Goal: Task Accomplishment & Management: Complete application form

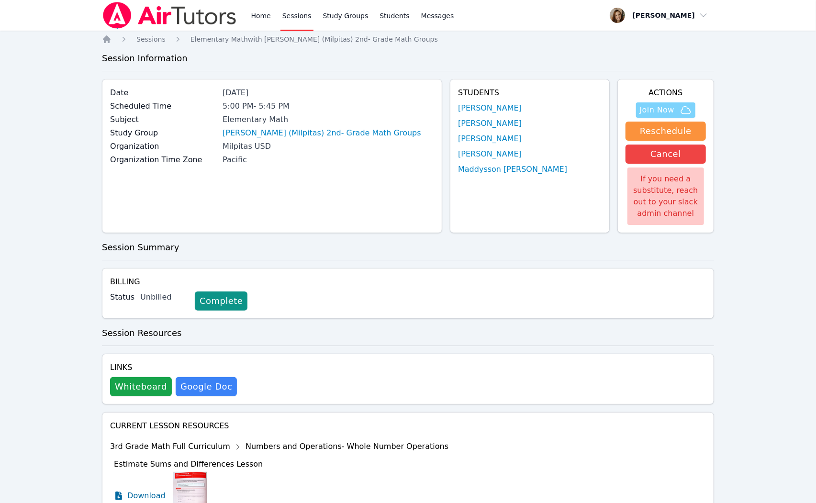
click at [646, 106] on span "Join Now" at bounding box center [657, 109] width 34 height 11
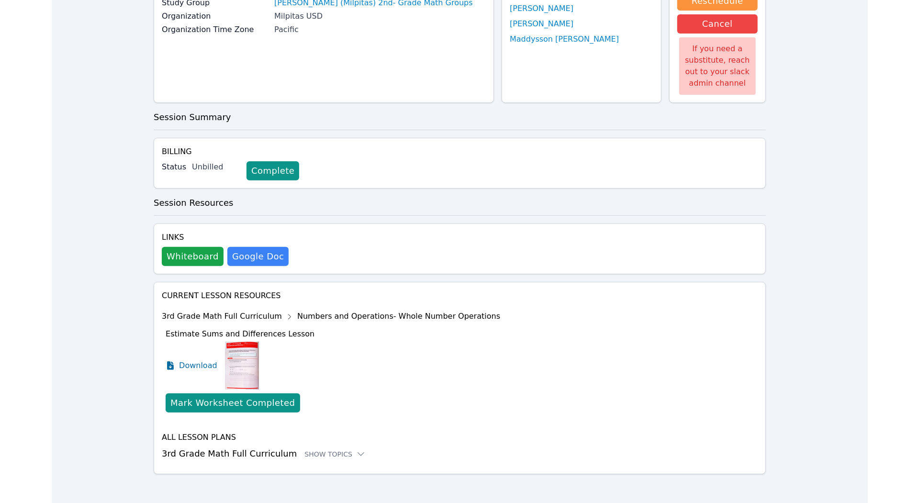
scroll to position [129, 0]
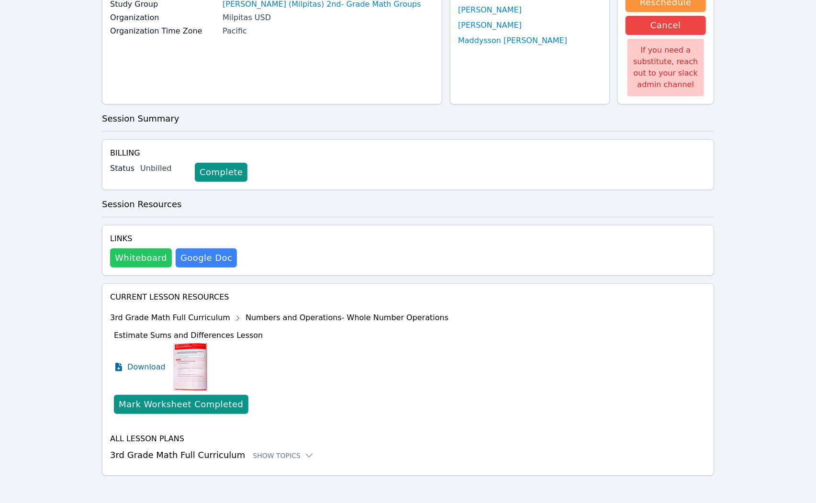
click at [131, 261] on button "Whiteboard" at bounding box center [141, 258] width 62 height 19
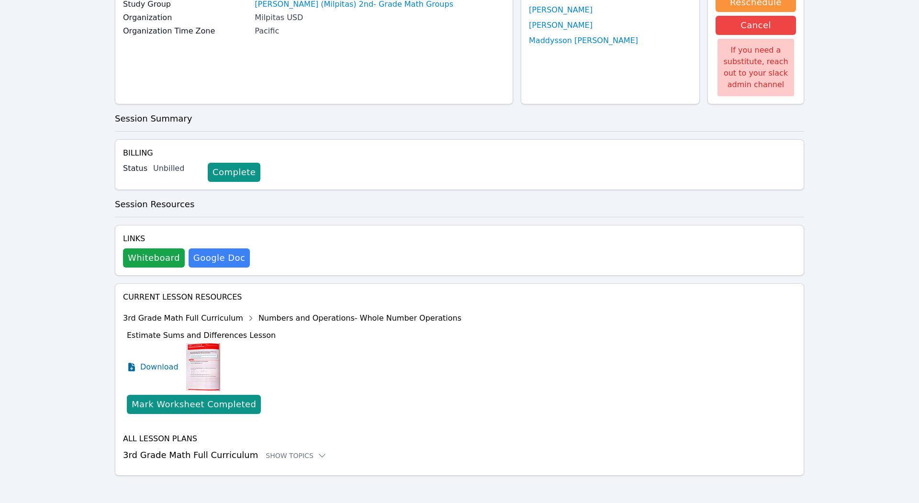
scroll to position [0, 0]
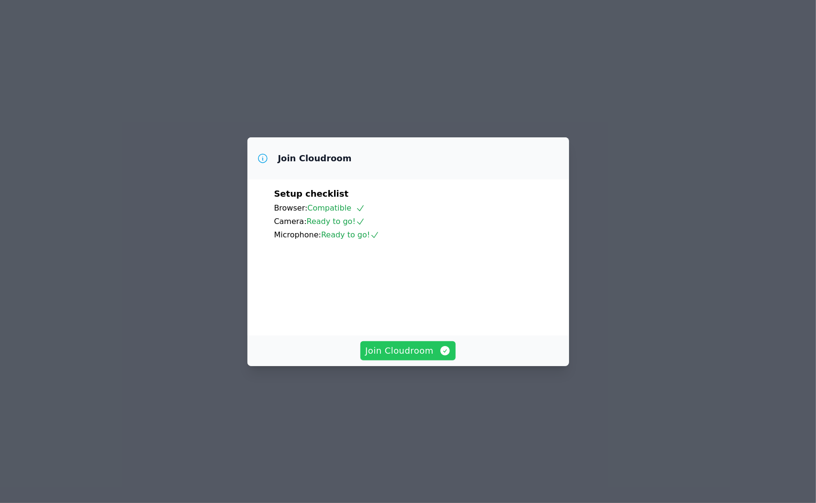
click at [417, 358] on span "Join Cloudroom" at bounding box center [408, 350] width 86 height 13
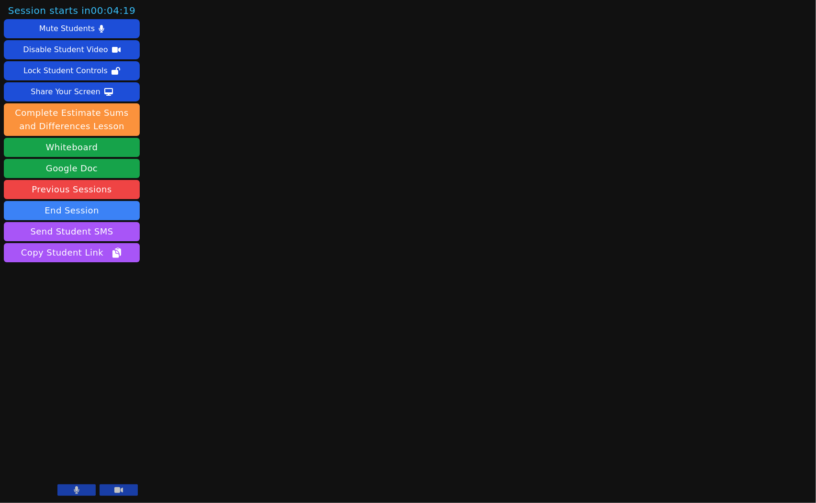
click at [91, 486] on button at bounding box center [76, 490] width 38 height 11
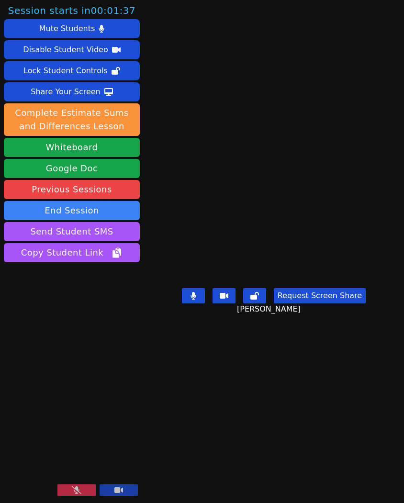
click at [75, 495] on button at bounding box center [76, 490] width 38 height 11
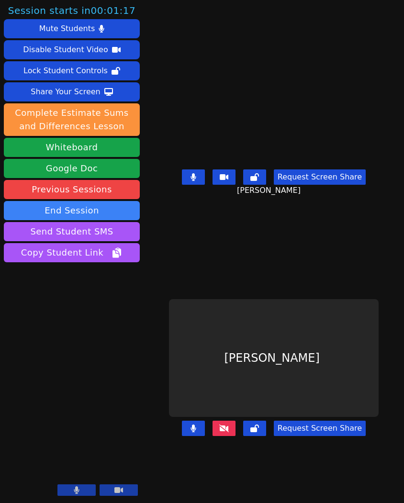
click at [201, 185] on button at bounding box center [193, 177] width 23 height 15
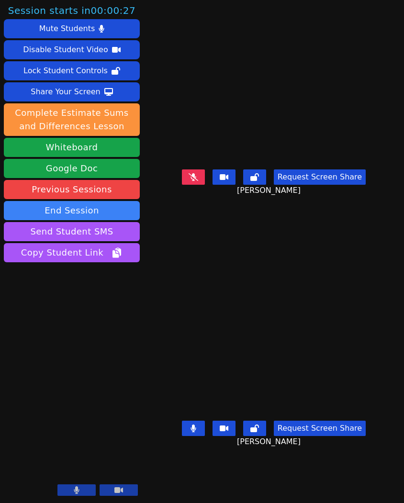
click at [204, 436] on button at bounding box center [193, 428] width 23 height 15
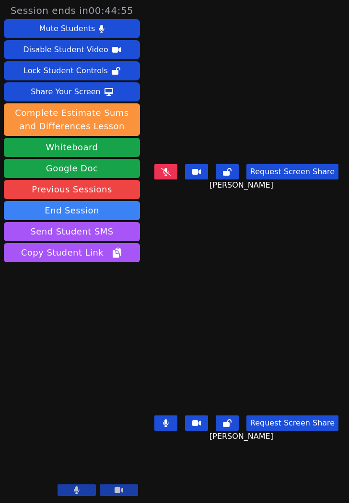
click at [169, 424] on icon at bounding box center [166, 423] width 6 height 8
click at [172, 428] on button at bounding box center [165, 423] width 23 height 15
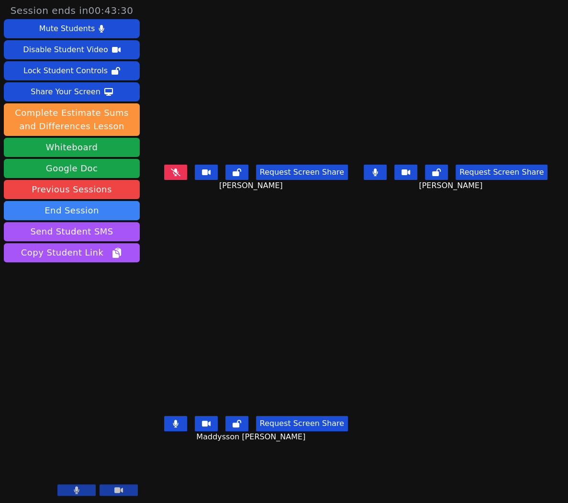
click at [387, 177] on button at bounding box center [375, 172] width 23 height 15
click at [174, 422] on button at bounding box center [175, 423] width 23 height 15
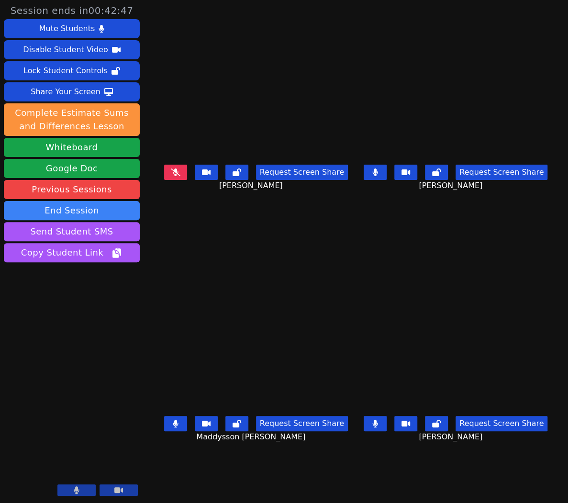
click at [385, 171] on button at bounding box center [375, 172] width 23 height 15
click at [85, 30] on div "Mute Students" at bounding box center [67, 28] width 56 height 15
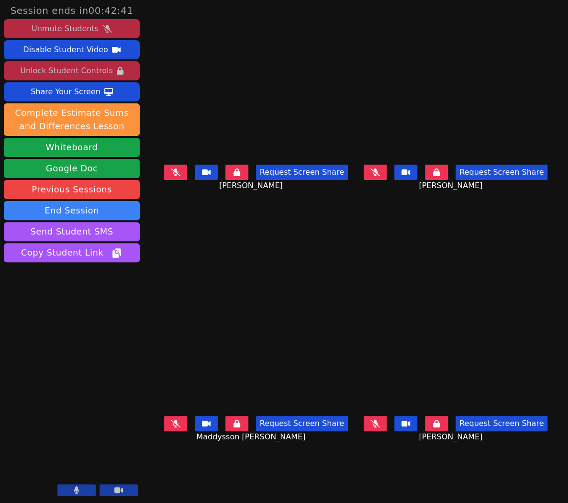
click at [106, 73] on div "Unlock Student Controls" at bounding box center [66, 70] width 92 height 15
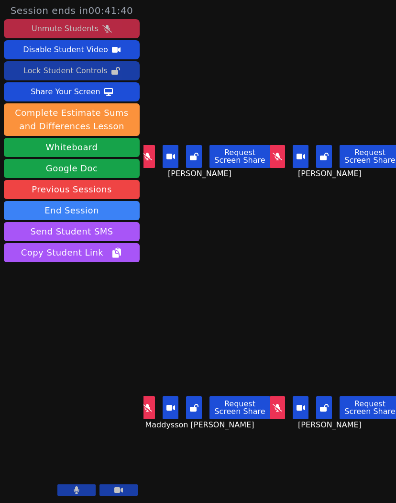
click at [150, 410] on icon at bounding box center [148, 408] width 10 height 8
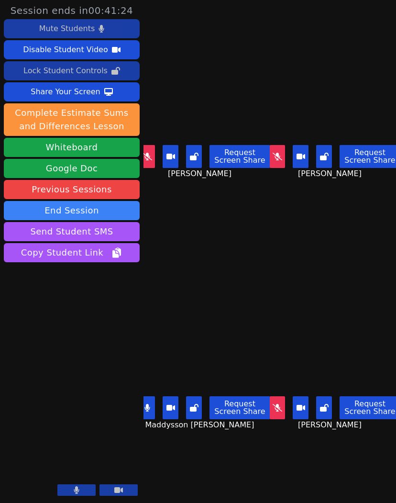
click at [143, 411] on aside "Session ends in 00:41:24 Mute Students Disable Student Video Lock Student Contr…" at bounding box center [72, 251] width 144 height 503
click at [150, 417] on button at bounding box center [148, 407] width 16 height 23
click at [282, 411] on button at bounding box center [278, 407] width 16 height 23
click at [152, 411] on icon at bounding box center [148, 408] width 10 height 8
click at [151, 413] on button at bounding box center [148, 407] width 16 height 23
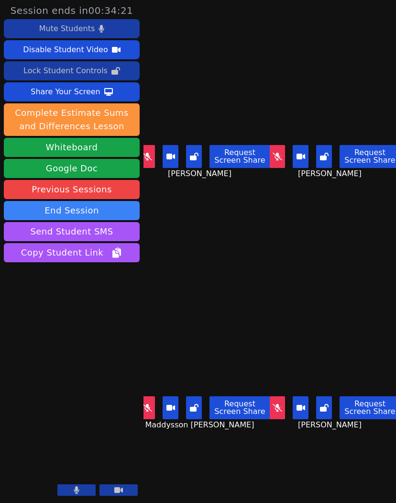
click at [279, 410] on icon at bounding box center [278, 408] width 10 height 8
click at [281, 408] on icon at bounding box center [278, 408] width 6 height 8
click at [280, 162] on button at bounding box center [278, 156] width 16 height 23
click at [148, 415] on button at bounding box center [148, 407] width 16 height 23
click at [149, 419] on button at bounding box center [148, 407] width 16 height 23
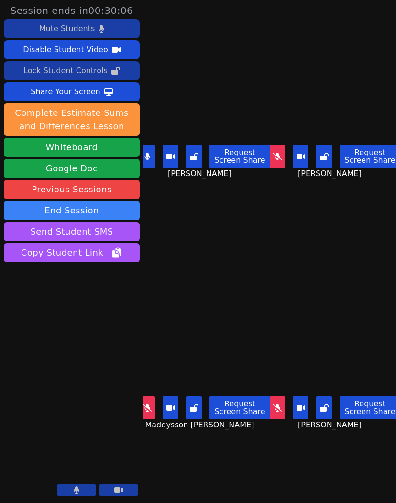
click at [152, 160] on button at bounding box center [148, 156] width 16 height 23
click at [153, 159] on button at bounding box center [148, 156] width 16 height 23
click at [152, 410] on icon at bounding box center [148, 408] width 10 height 8
click at [148, 412] on button at bounding box center [148, 407] width 16 height 23
click at [149, 410] on icon at bounding box center [148, 408] width 10 height 8
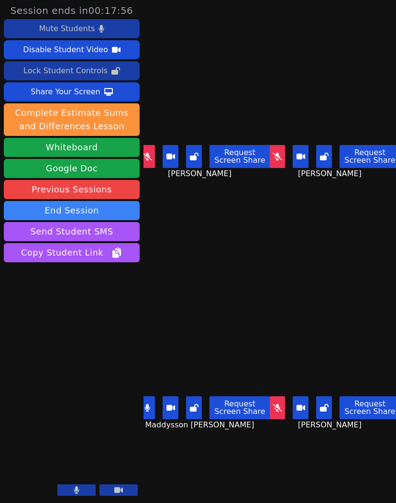
click at [145, 410] on button at bounding box center [148, 407] width 16 height 23
click at [277, 153] on icon at bounding box center [278, 157] width 6 height 8
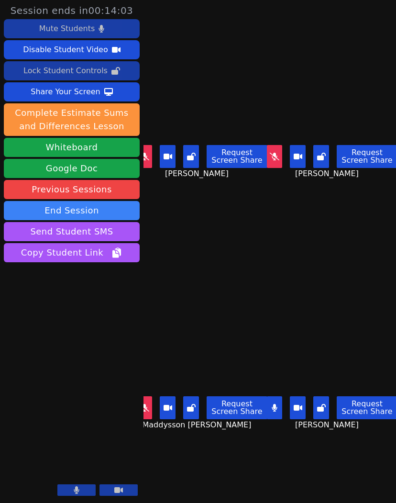
click at [281, 403] on button at bounding box center [275, 407] width 16 height 23
click at [277, 408] on icon at bounding box center [274, 408] width 5 height 8
click at [275, 163] on button at bounding box center [275, 156] width 16 height 23
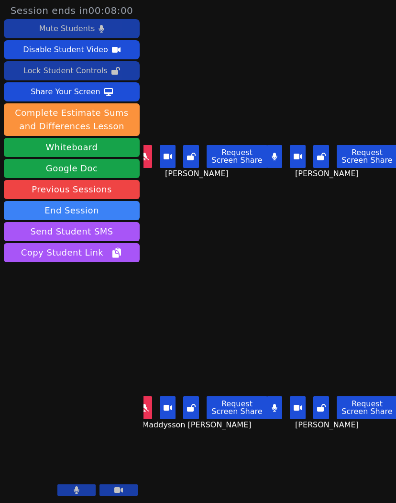
click at [283, 410] on button at bounding box center [275, 407] width 16 height 23
click at [151, 406] on button at bounding box center [145, 407] width 16 height 23
click at [147, 406] on icon at bounding box center [145, 408] width 6 height 8
click at [149, 410] on icon at bounding box center [145, 408] width 10 height 8
click at [278, 408] on icon at bounding box center [275, 408] width 10 height 8
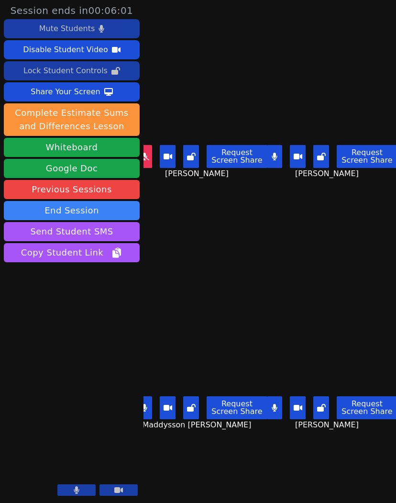
click at [147, 158] on icon at bounding box center [145, 157] width 10 height 8
click at [142, 412] on aside "Session ends in 00:05:54 Mute Students Disable Student Video Lock Student Contr…" at bounding box center [72, 251] width 144 height 503
click at [145, 413] on button at bounding box center [145, 407] width 16 height 23
click at [146, 156] on icon at bounding box center [144, 157] width 5 height 8
click at [276, 402] on button at bounding box center [275, 407] width 16 height 23
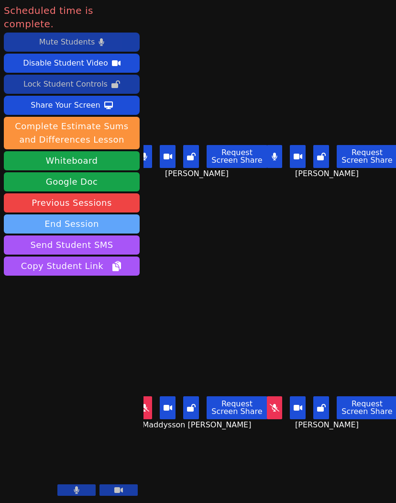
click at [70, 215] on button "End Session" at bounding box center [72, 224] width 136 height 19
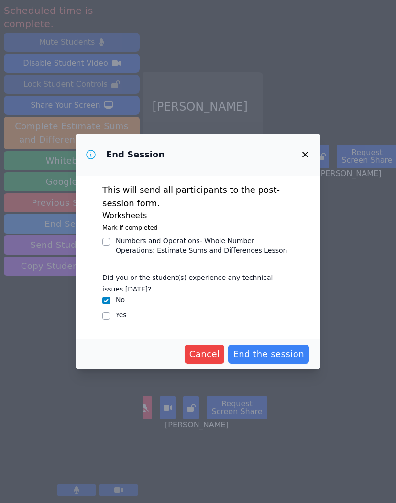
scroll to position [0, 0]
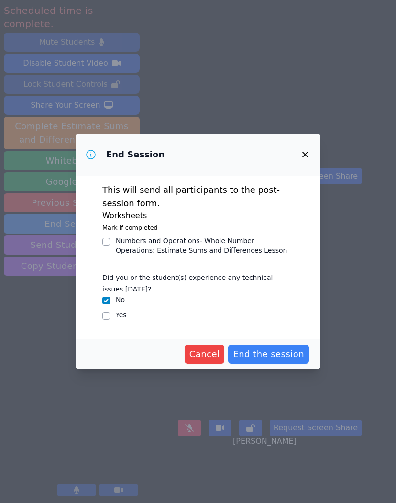
click at [124, 317] on label "Yes" at bounding box center [121, 315] width 11 height 8
click at [110, 317] on input "Yes" at bounding box center [106, 316] width 8 height 8
checkbox input "true"
checkbox input "false"
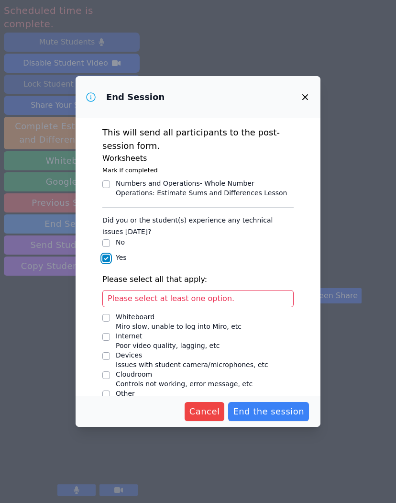
scroll to position [14, 0]
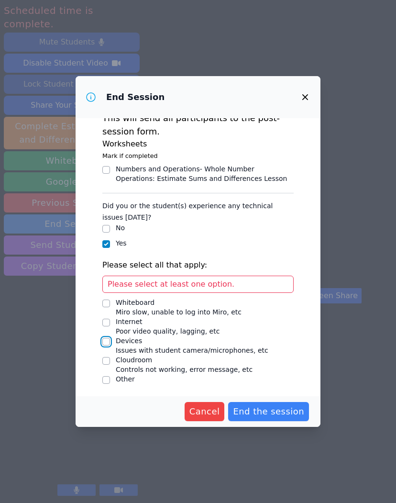
click at [109, 342] on input "Devices Issues with student camera/microphones, etc" at bounding box center [106, 342] width 8 height 8
checkbox input "true"
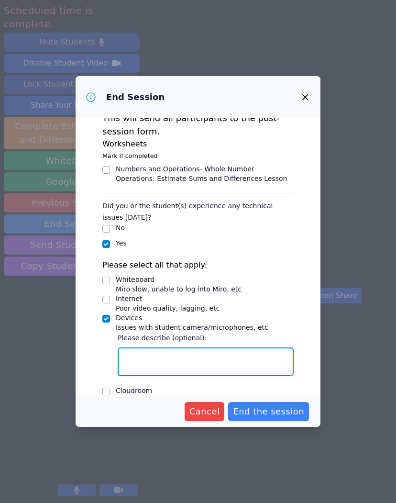
click at [145, 359] on textarea "Devices Issues with student camera/microphones, etc" at bounding box center [206, 362] width 176 height 29
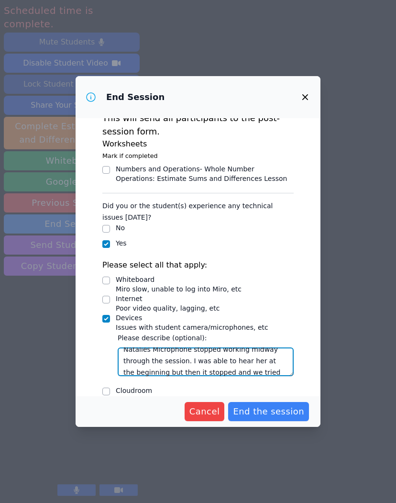
scroll to position [18, 0]
type textarea "Natalies Microphone stopped working midway through the session. I was able to h…"
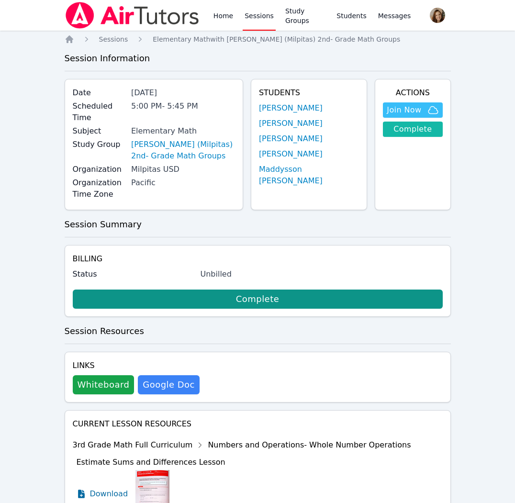
click at [417, 134] on link "Complete" at bounding box center [412, 129] width 59 height 15
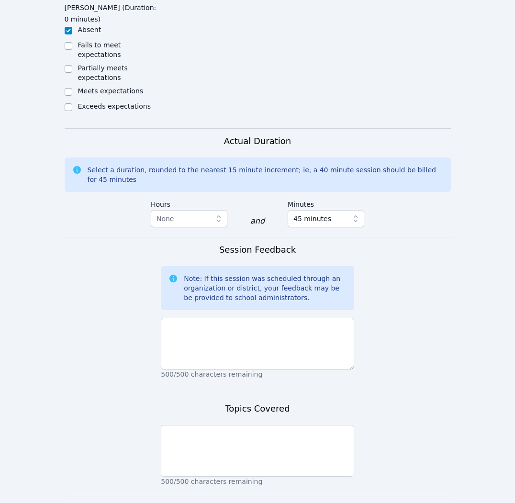
scroll to position [795, 0]
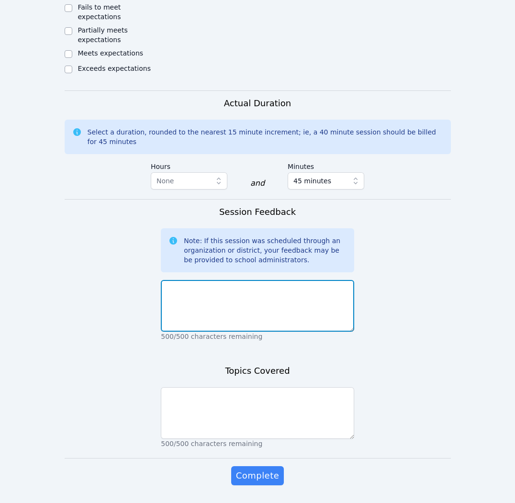
click at [271, 285] on textarea at bounding box center [257, 306] width 193 height 52
type textarea "T"
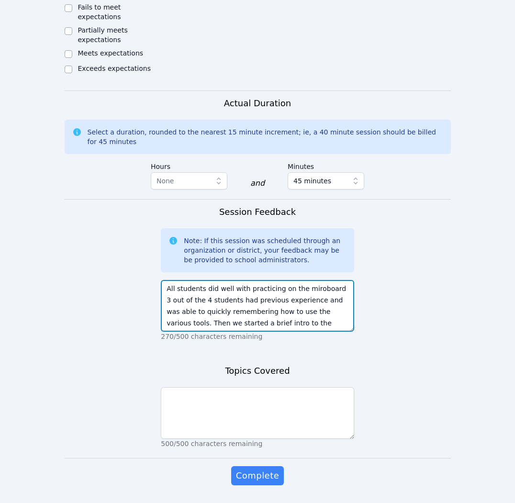
scroll to position [7, 0]
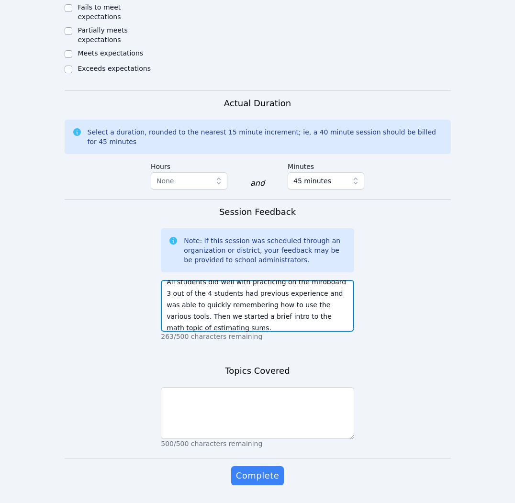
type textarea "All students did well with practicing on the miroboard 3 out of the 4 students …"
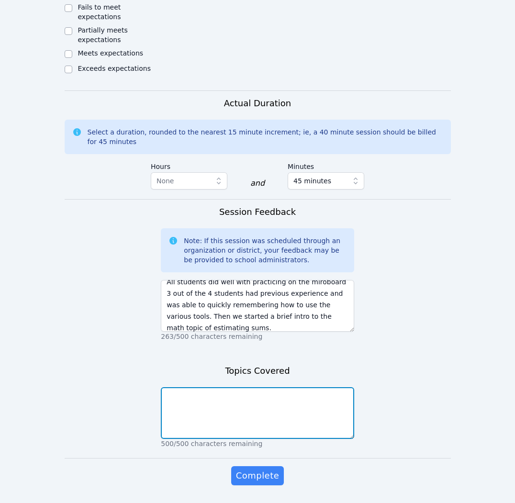
click at [261, 387] on textarea at bounding box center [257, 413] width 193 height 52
type textarea "Miror board tools and estimating sums"
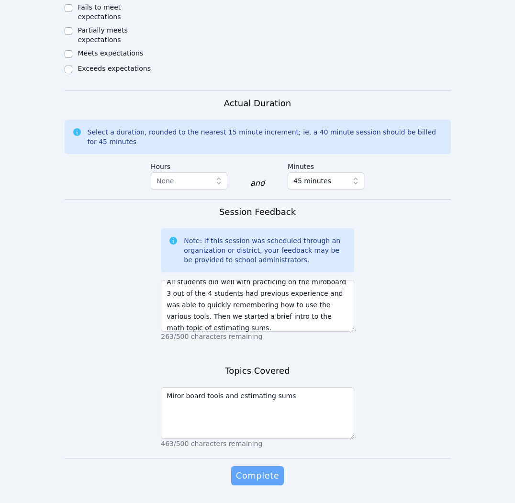
click at [271, 469] on span "Complete" at bounding box center [257, 475] width 43 height 13
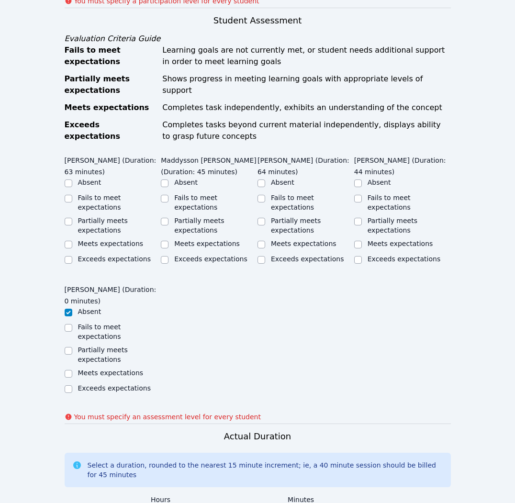
scroll to position [491, 0]
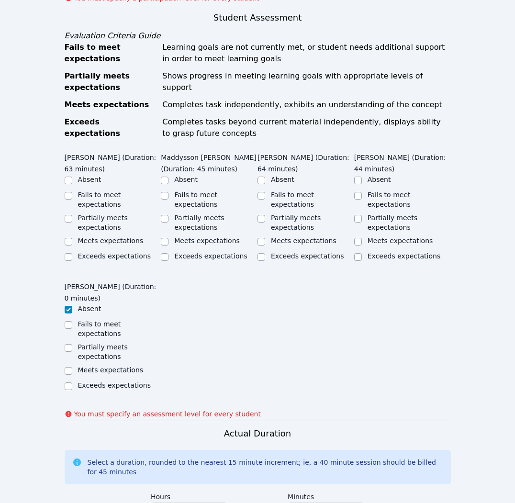
click at [87, 237] on label "Meets expectations" at bounding box center [111, 241] width 66 height 8
click at [72, 238] on input "Meets expectations" at bounding box center [69, 242] width 8 height 8
checkbox input "true"
click at [187, 214] on label "Partially meets expectations" at bounding box center [199, 222] width 50 height 17
click at [169, 215] on input "Partially meets expectations" at bounding box center [165, 219] width 8 height 8
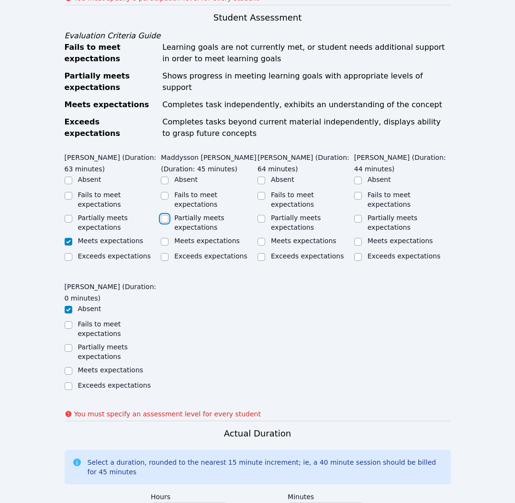
checkbox input "true"
click at [311, 237] on label "Meets expectations" at bounding box center [304, 241] width 66 height 8
click at [265, 238] on input "Meets expectations" at bounding box center [262, 242] width 8 height 8
checkbox input "true"
click at [387, 237] on label "Meets expectations" at bounding box center [401, 241] width 66 height 8
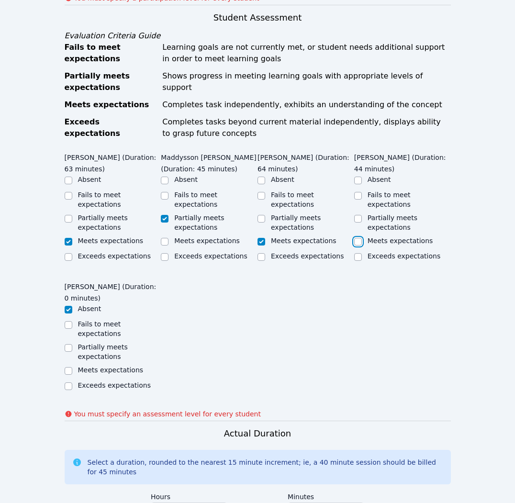
click at [362, 238] on input "Meets expectations" at bounding box center [358, 242] width 8 height 8
checkbox input "true"
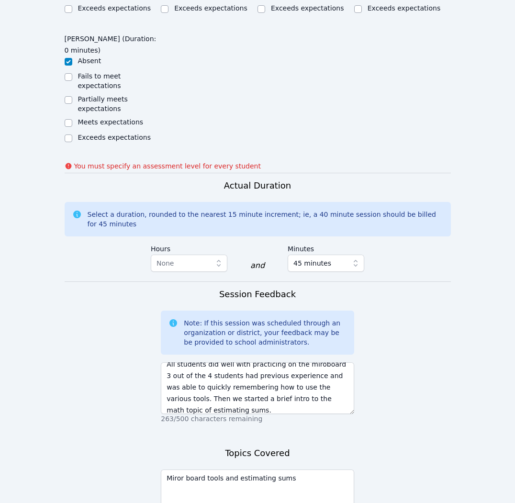
scroll to position [822, 0]
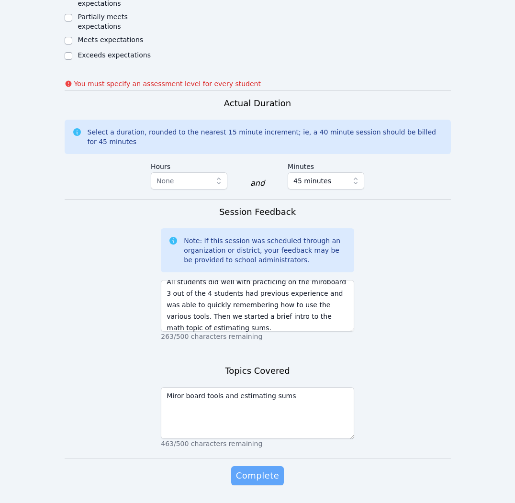
click at [248, 469] on span "Complete" at bounding box center [257, 475] width 43 height 13
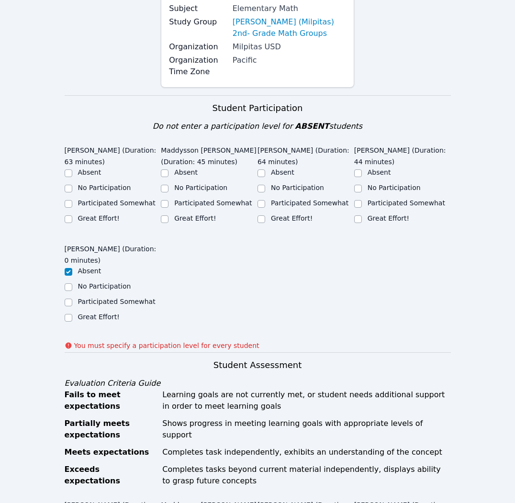
scroll to position [142, 0]
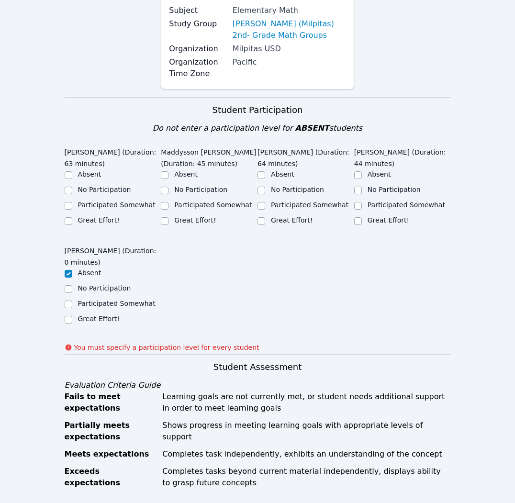
click at [105, 216] on label "Great Effort!" at bounding box center [99, 220] width 42 height 8
click at [72, 217] on input "Great Effort!" at bounding box center [69, 221] width 8 height 8
checkbox input "true"
click at [215, 215] on div "Great Effort!" at bounding box center [209, 220] width 97 height 11
click at [193, 216] on label "Great Effort!" at bounding box center [195, 220] width 42 height 8
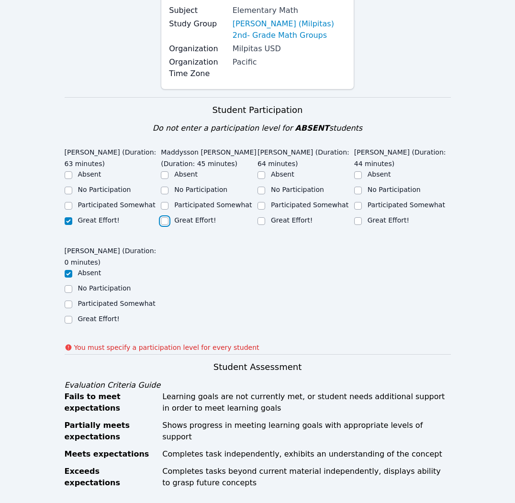
click at [169, 217] on input "Great Effort!" at bounding box center [165, 221] width 8 height 8
checkbox input "true"
click at [276, 216] on label "Great Effort!" at bounding box center [292, 220] width 42 height 8
click at [265, 217] on input "Great Effort!" at bounding box center [262, 221] width 8 height 8
checkbox input "true"
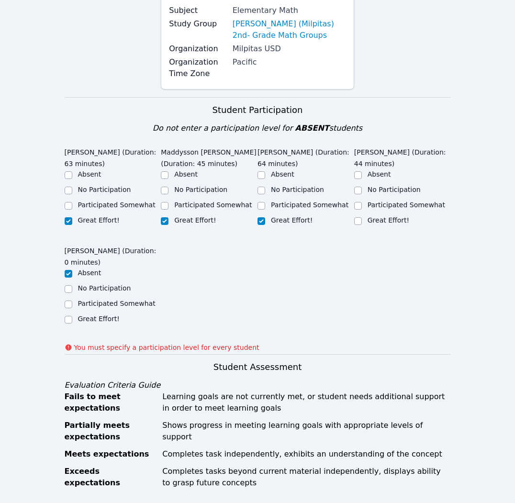
click at [389, 216] on label "Great Effort!" at bounding box center [389, 220] width 42 height 8
click at [362, 217] on input "Great Effort!" at bounding box center [358, 221] width 8 height 8
checkbox input "true"
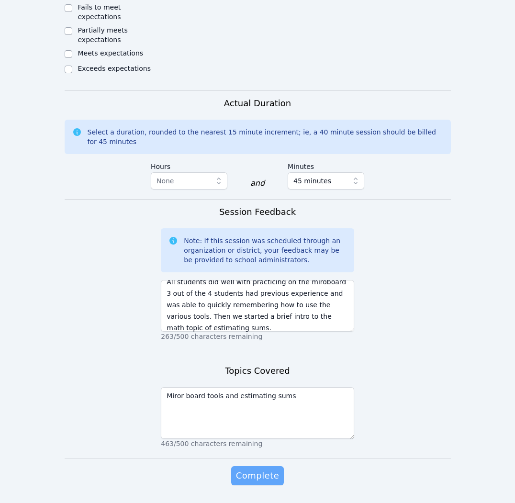
click at [266, 469] on span "Complete" at bounding box center [257, 475] width 43 height 13
